Goal: Information Seeking & Learning: Learn about a topic

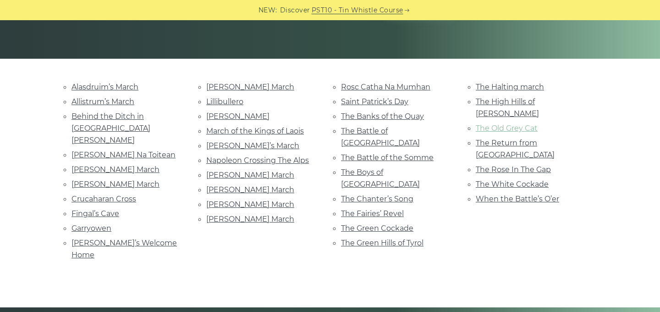
click at [522, 124] on link "The Old Grey Cat" at bounding box center [507, 128] width 62 height 9
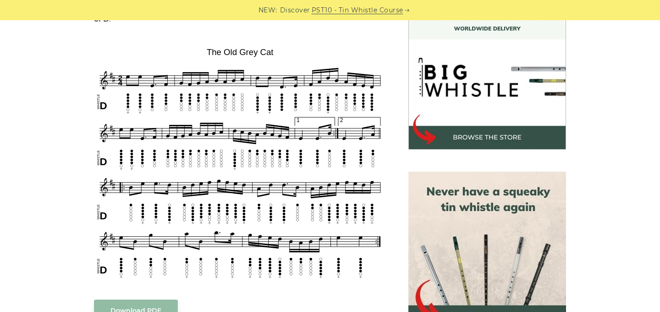
scroll to position [271, 0]
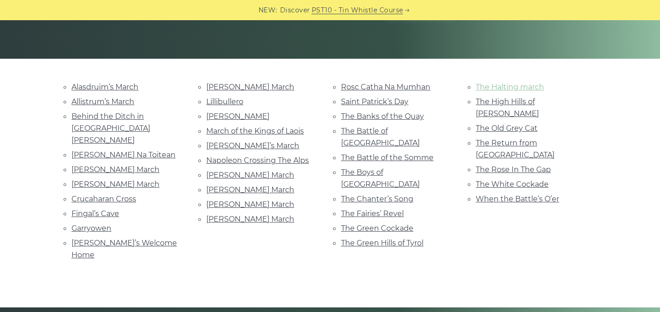
click at [509, 88] on link "The Halting march" at bounding box center [510, 87] width 68 height 9
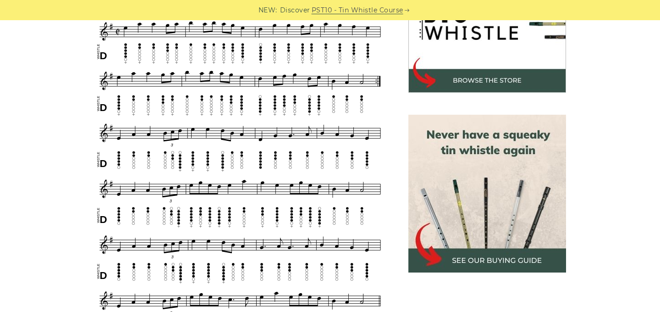
scroll to position [330, 0]
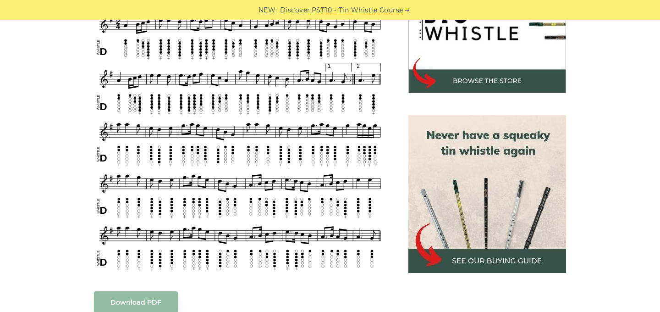
scroll to position [329, 0]
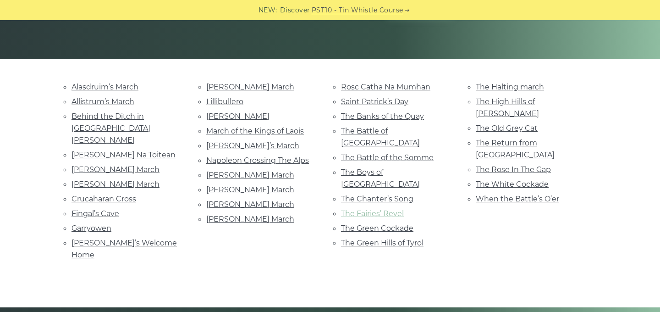
scroll to position [182, 0]
click at [387, 209] on link "The Fairies’ Revel" at bounding box center [372, 213] width 63 height 9
click at [374, 114] on link "The Banks of the Quay" at bounding box center [382, 116] width 83 height 9
click at [256, 131] on link "March of the Kings of Laois" at bounding box center [255, 131] width 98 height 9
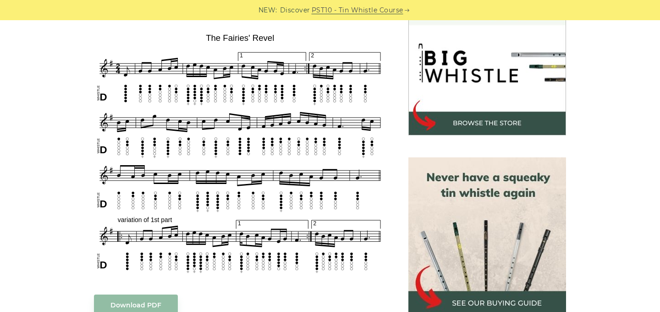
scroll to position [285, 0]
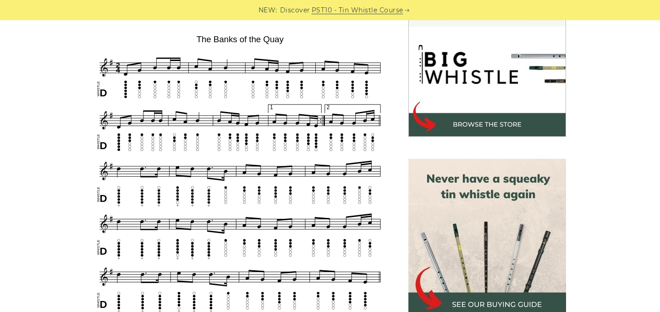
scroll to position [287, 0]
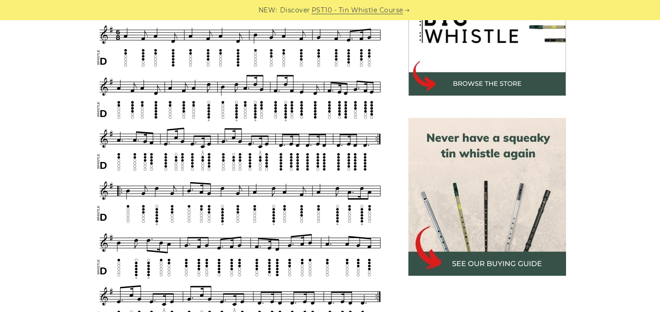
scroll to position [330, 0]
